Goal: Information Seeking & Learning: Find specific fact

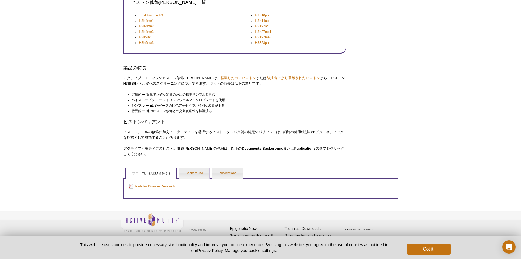
scroll to position [41, 0]
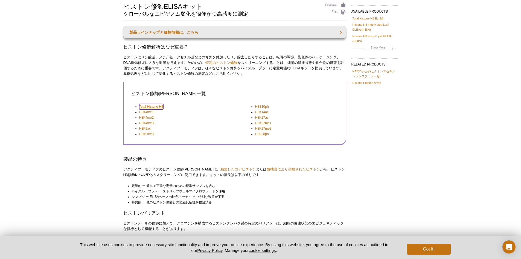
click at [156, 106] on link "Total Histone H3" at bounding box center [151, 106] width 24 height 5
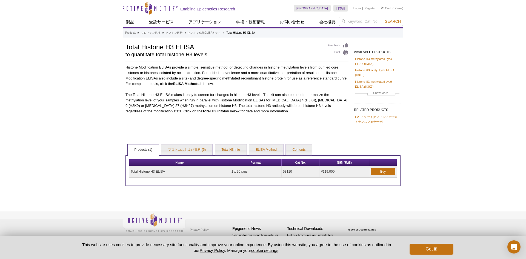
drag, startPoint x: 296, startPoint y: 172, endPoint x: 280, endPoint y: 172, distance: 16.1
click at [280, 172] on tr "Total Histone H3 ELISA 1 x 96 rxns 53110 ¥119,000 Buy" at bounding box center [262, 171] width 267 height 11
copy tr "53110"
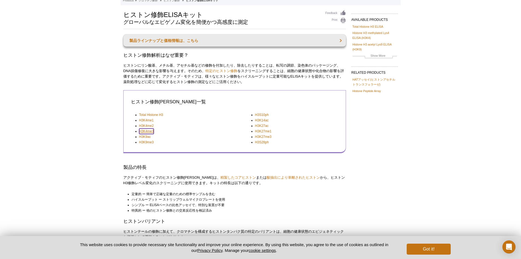
click at [150, 130] on link "H3K4me3" at bounding box center [146, 130] width 15 height 5
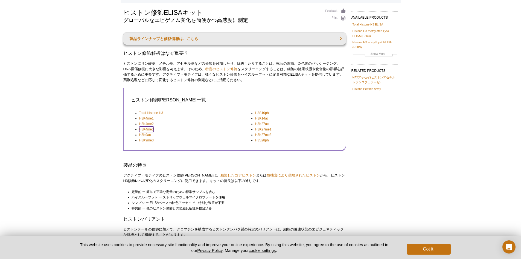
scroll to position [36, 0]
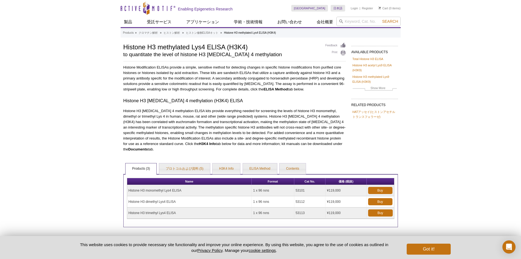
drag, startPoint x: 308, startPoint y: 214, endPoint x: 296, endPoint y: 214, distance: 12.6
click at [296, 214] on td "53113" at bounding box center [310, 212] width 31 height 11
copy td "53113"
